Goal: Complete application form

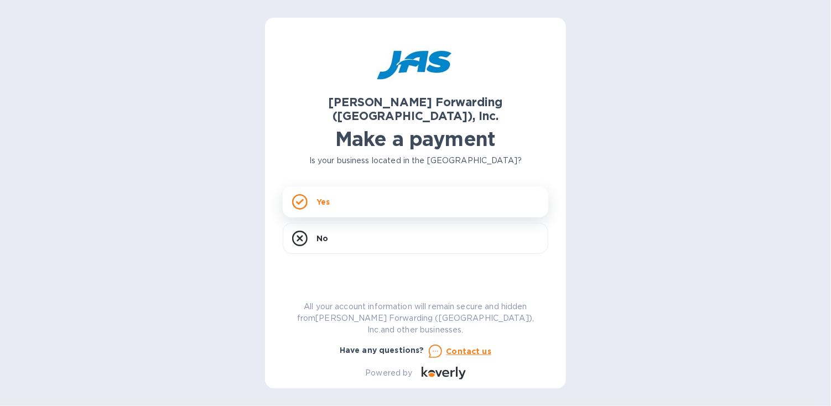
click at [323, 196] on p "Yes" at bounding box center [323, 201] width 13 height 11
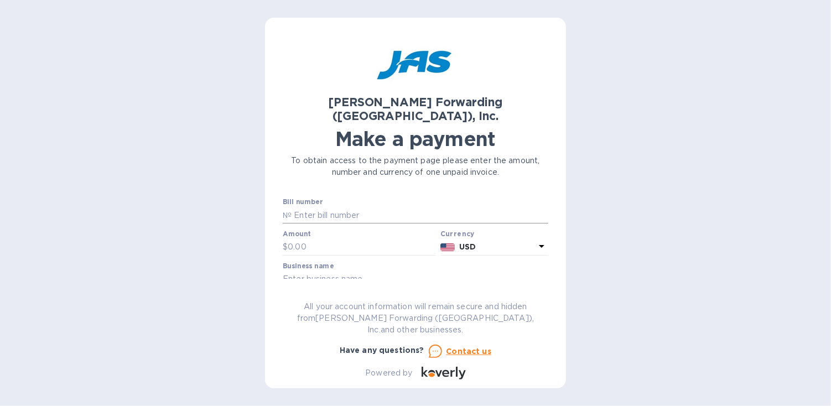
click at [326, 207] on input "text" at bounding box center [420, 215] width 257 height 17
type input "sfo502231782"
click at [318, 239] on input "text" at bounding box center [362, 247] width 148 height 17
click at [311, 239] on input "text" at bounding box center [362, 247] width 148 height 17
type input "469.60"
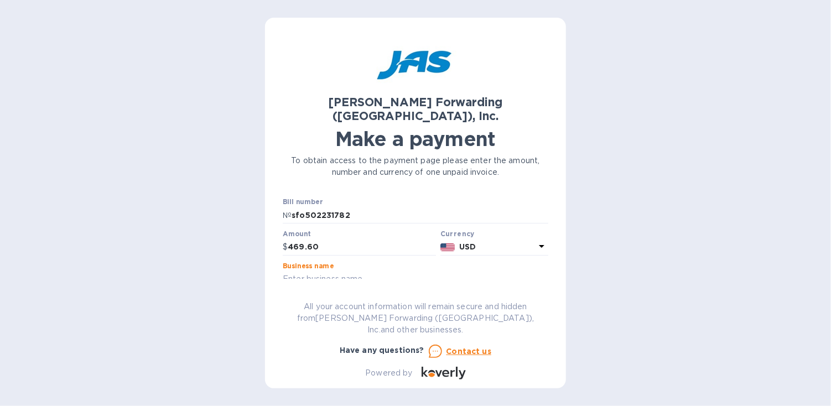
click at [354, 271] on input "text" at bounding box center [416, 279] width 266 height 17
type input "Aquatics916"
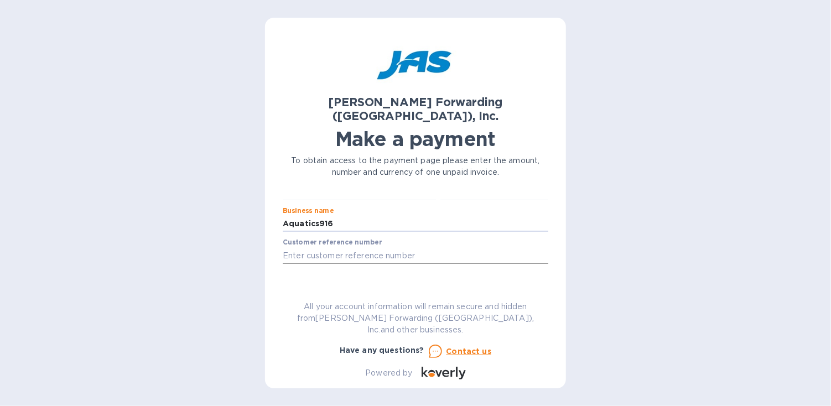
click at [365, 247] on input "text" at bounding box center [416, 255] width 266 height 17
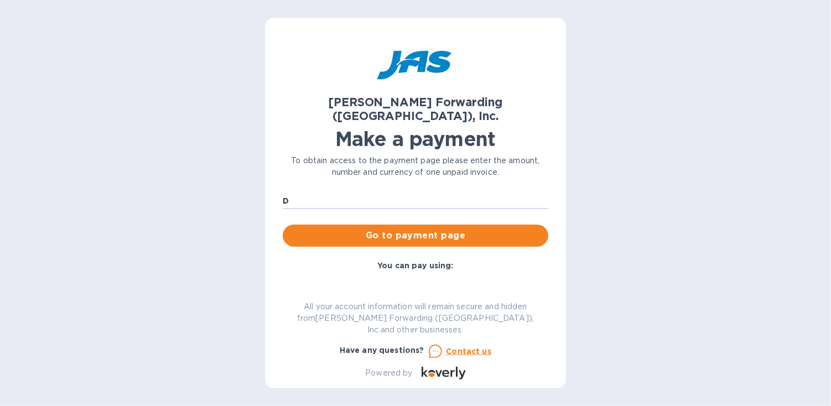
scroll to position [107, 0]
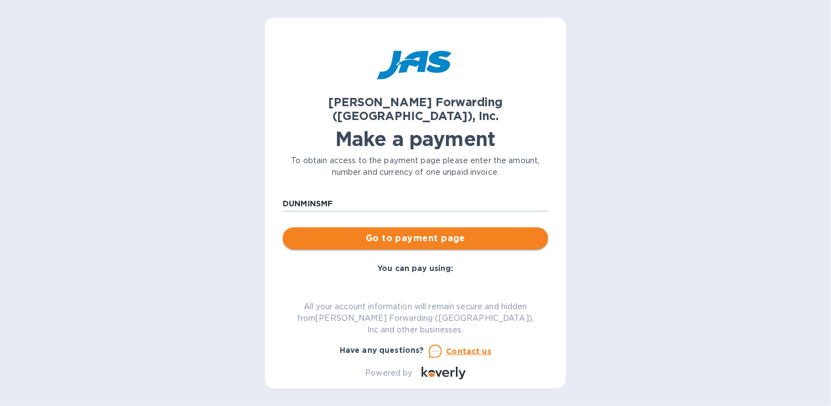
type input "DUNMINSMF"
click at [399, 232] on span "Go to payment page" at bounding box center [416, 238] width 248 height 13
